Goal: Task Accomplishment & Management: Use online tool/utility

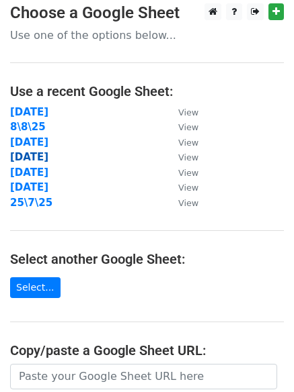
scroll to position [224, 0]
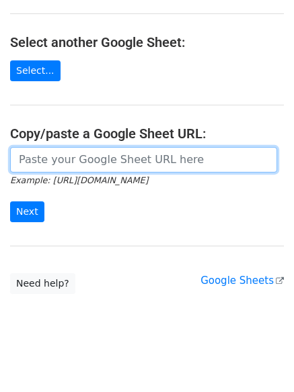
click at [56, 151] on input "url" at bounding box center [143, 160] width 267 height 26
paste input "[URL][DOMAIN_NAME]"
type input "[URL][DOMAIN_NAME]"
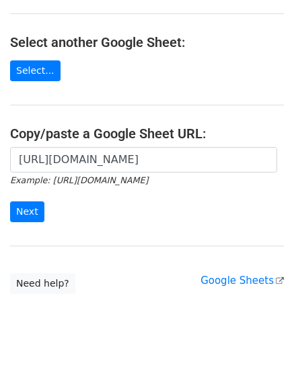
click at [19, 225] on div "[URL][DOMAIN_NAME] Example: [URL][DOMAIN_NAME] Next" at bounding box center [147, 191] width 294 height 89
click at [22, 219] on input "Next" at bounding box center [27, 212] width 34 height 21
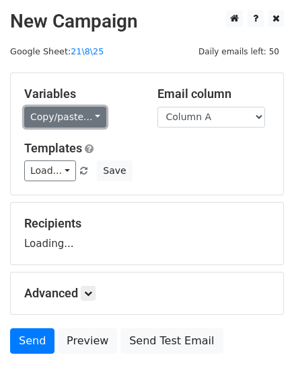
click at [62, 123] on link "Copy/paste..." at bounding box center [65, 117] width 82 height 21
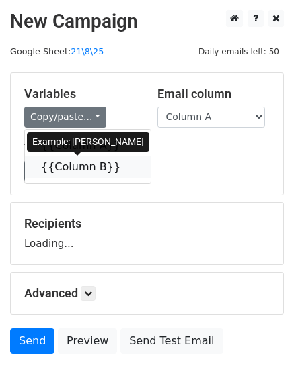
click at [72, 167] on link "{{Column B}}" at bounding box center [88, 167] width 126 height 21
